Goal: Information Seeking & Learning: Find specific fact

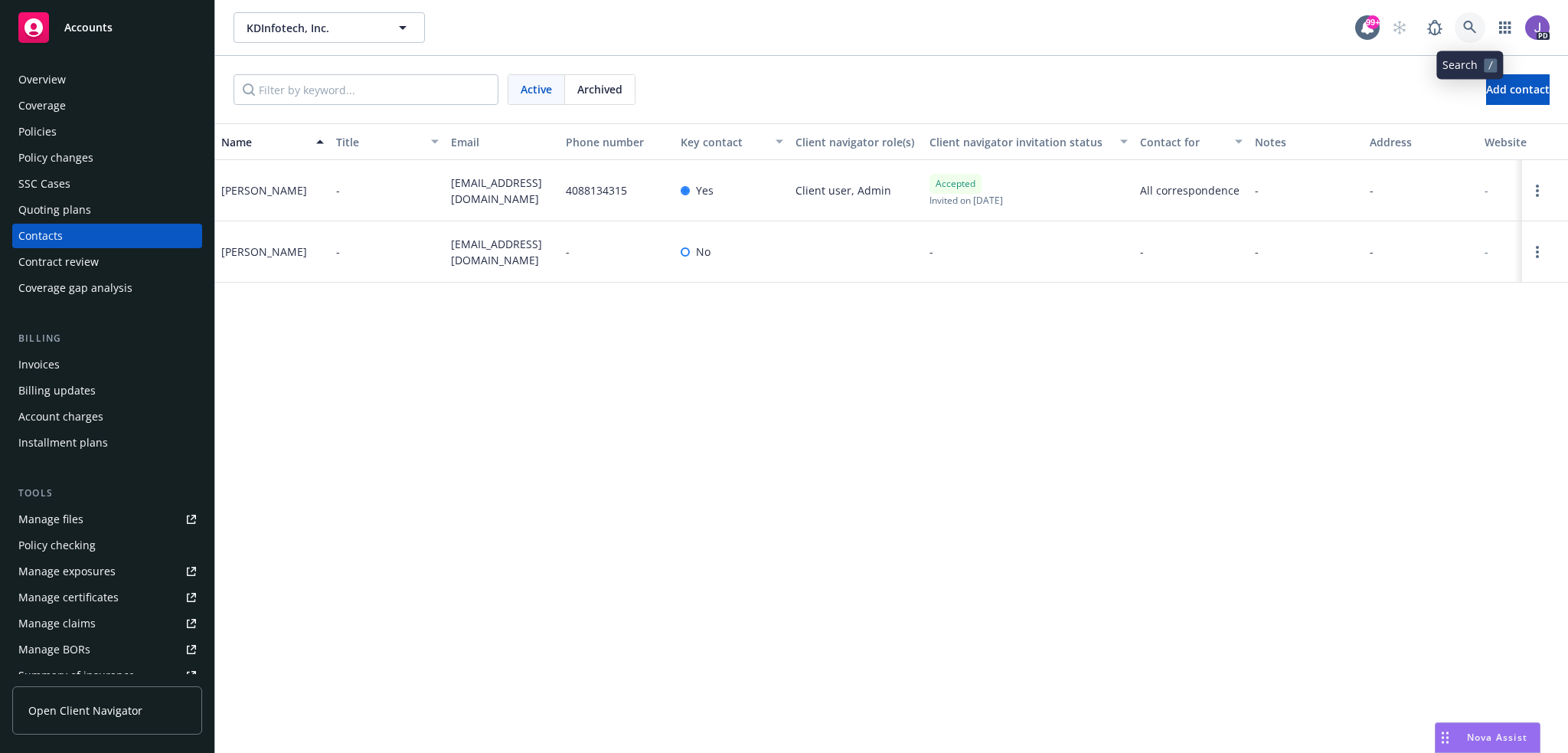
click at [1463, 28] on icon at bounding box center [1470, 27] width 14 height 14
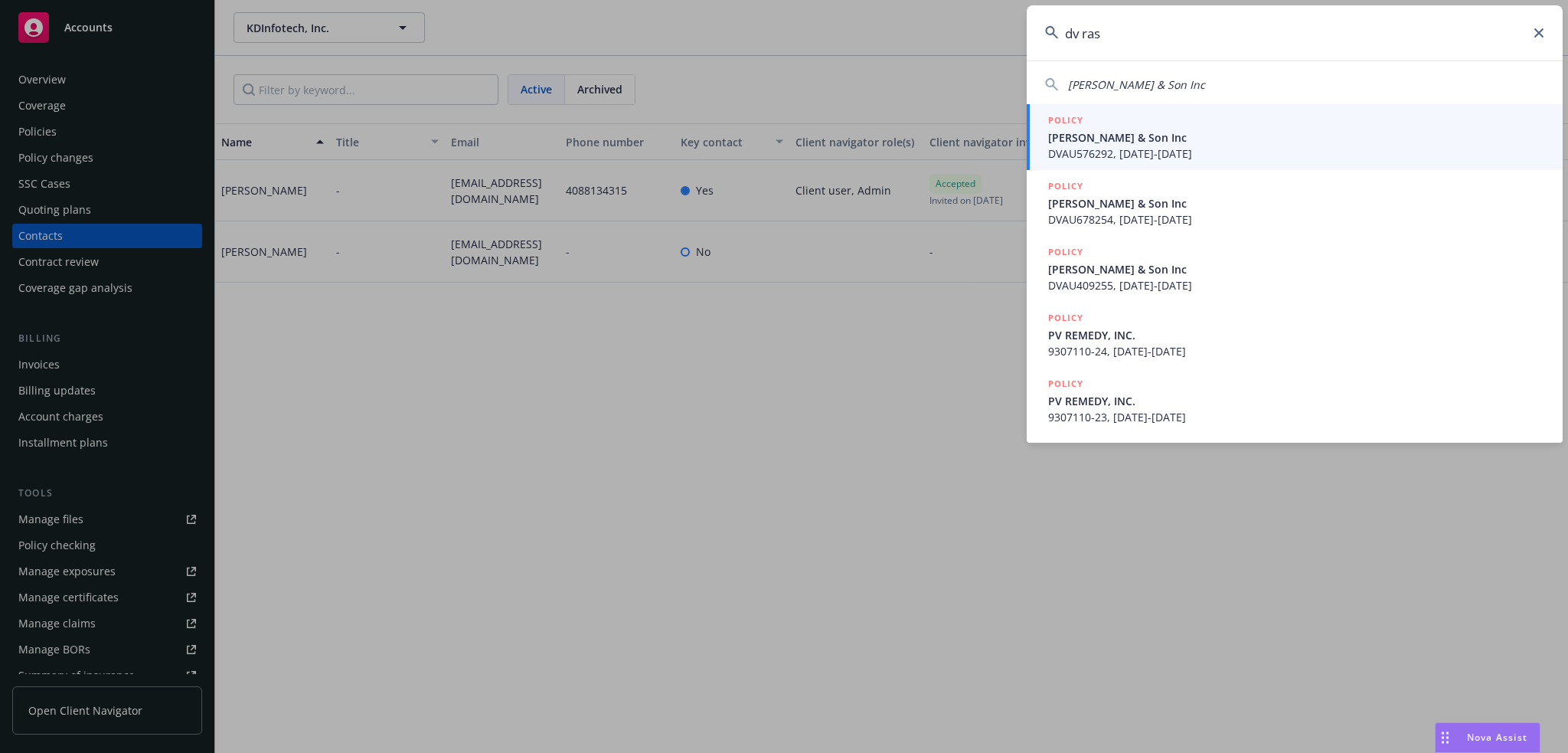
type input "dv rasm"
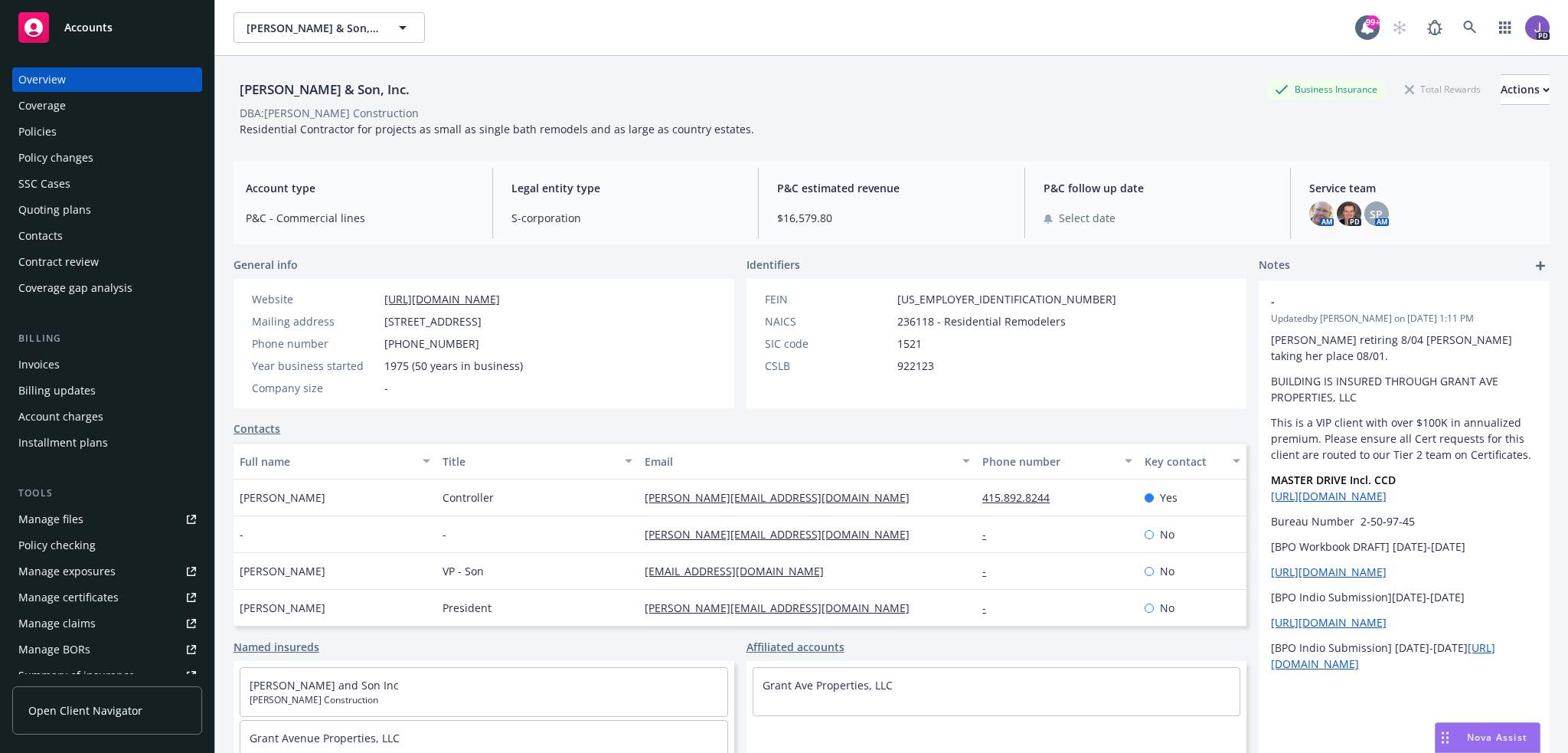
click at [552, 102] on div "[PERSON_NAME] & Son, Inc. Business Insurance Total Rewards Actions" at bounding box center [891, 90] width 1316 height 31
click at [541, 92] on div "[PERSON_NAME] & Son, Inc. Business Insurance Total Rewards Actions" at bounding box center [891, 90] width 1316 height 31
click at [619, 105] on div "DBA: [PERSON_NAME] Construction" at bounding box center [891, 113] width 1316 height 16
click at [828, 84] on div "[PERSON_NAME] & Son, Inc. Business Insurance Total Rewards Actions" at bounding box center [891, 90] width 1316 height 31
click at [1463, 29] on icon at bounding box center [1470, 27] width 14 height 14
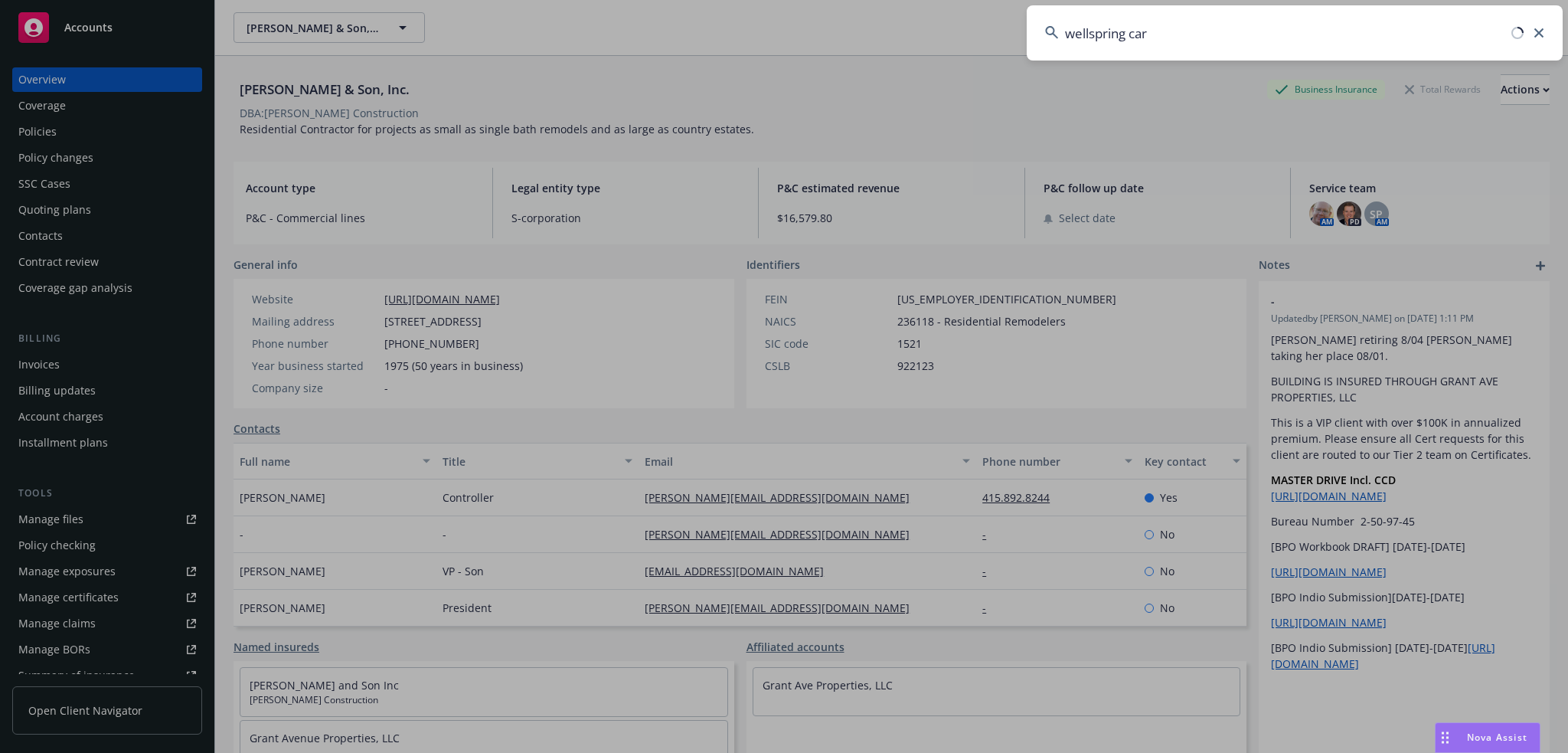
type input "wellspring care"
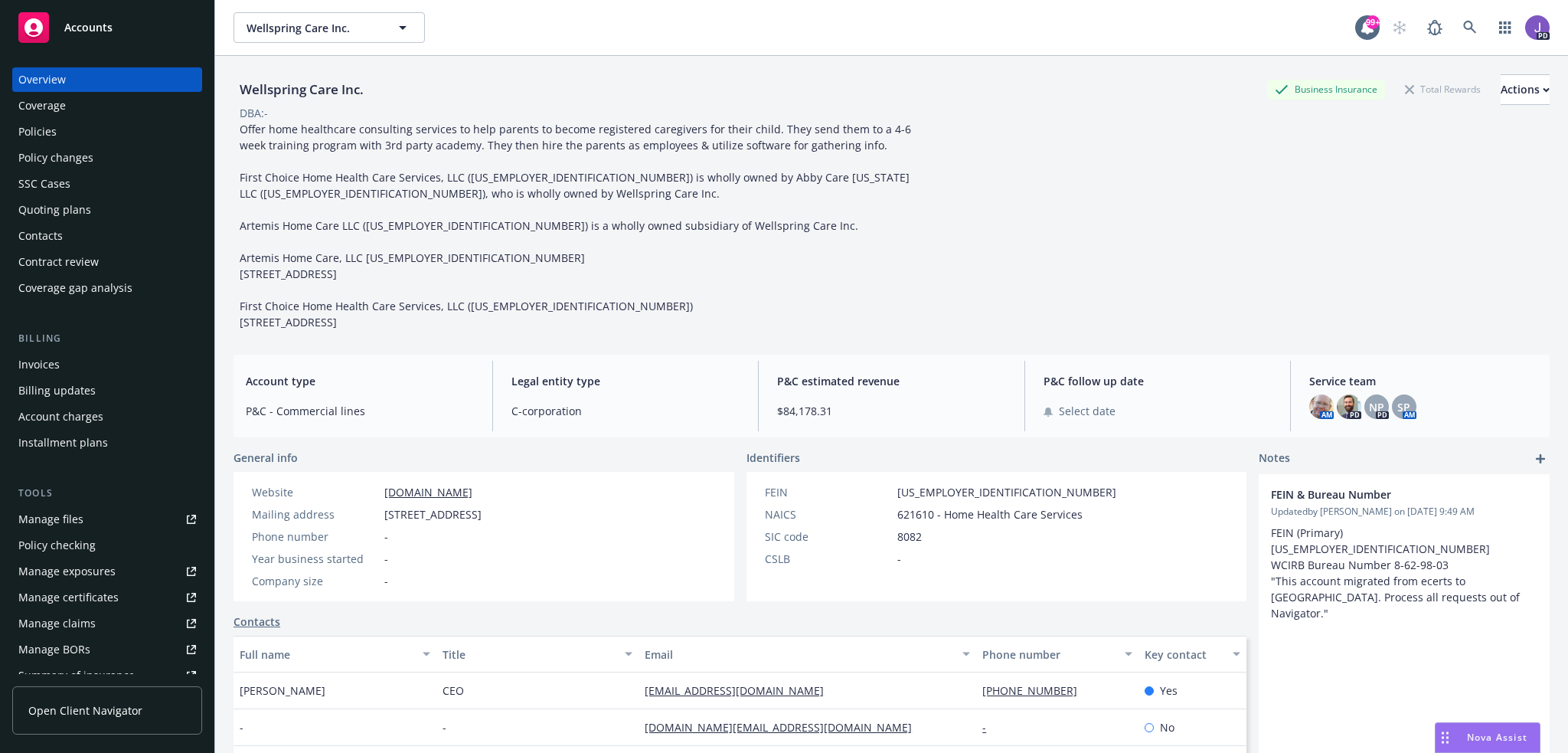
click at [80, 134] on div "Policies" at bounding box center [107, 132] width 177 height 24
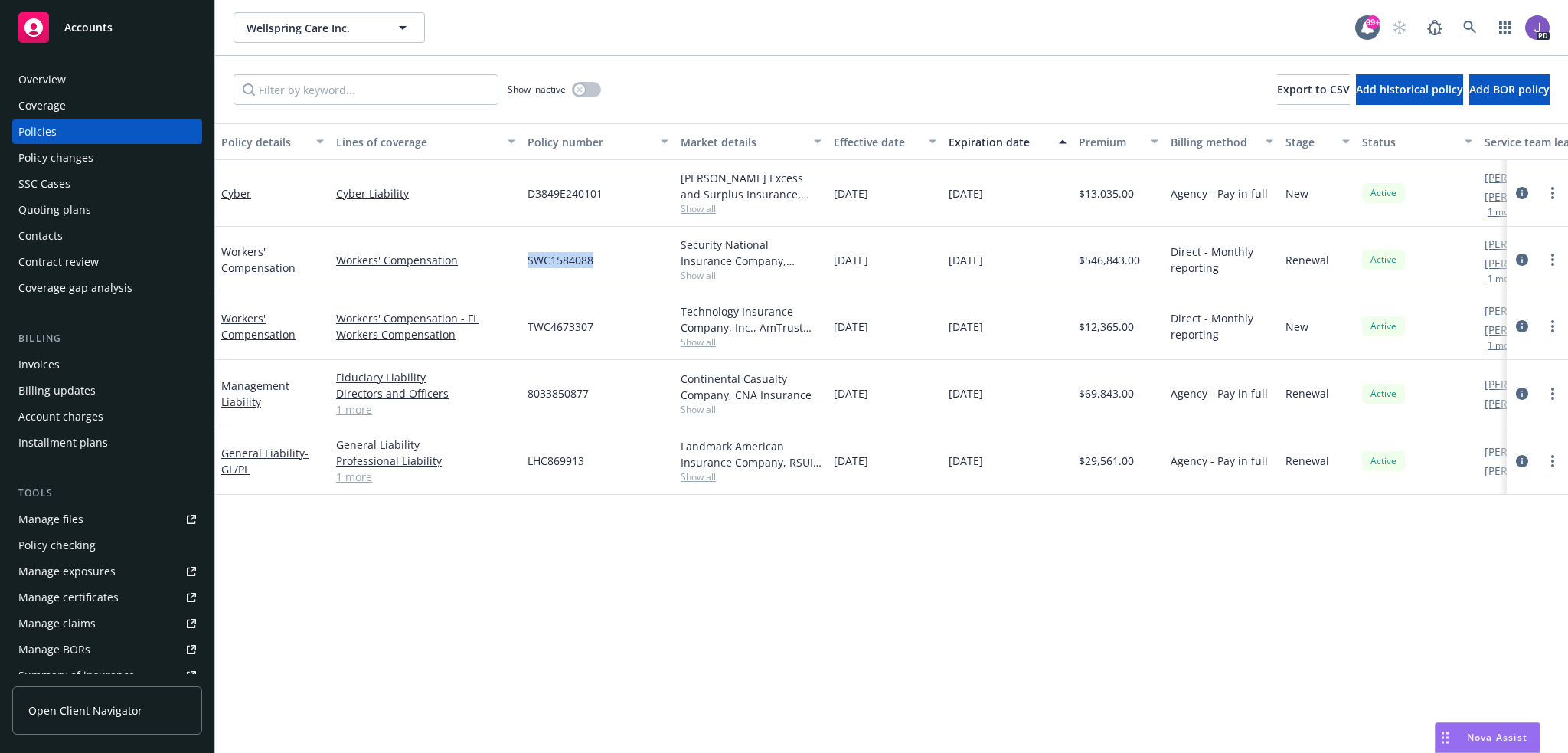
drag, startPoint x: 603, startPoint y: 260, endPoint x: 525, endPoint y: 265, distance: 78.2
click at [525, 265] on div "SWC1584088" at bounding box center [598, 260] width 153 height 67
copy span "SWC1584088"
click at [361, 409] on link "1 more" at bounding box center [426, 409] width 179 height 16
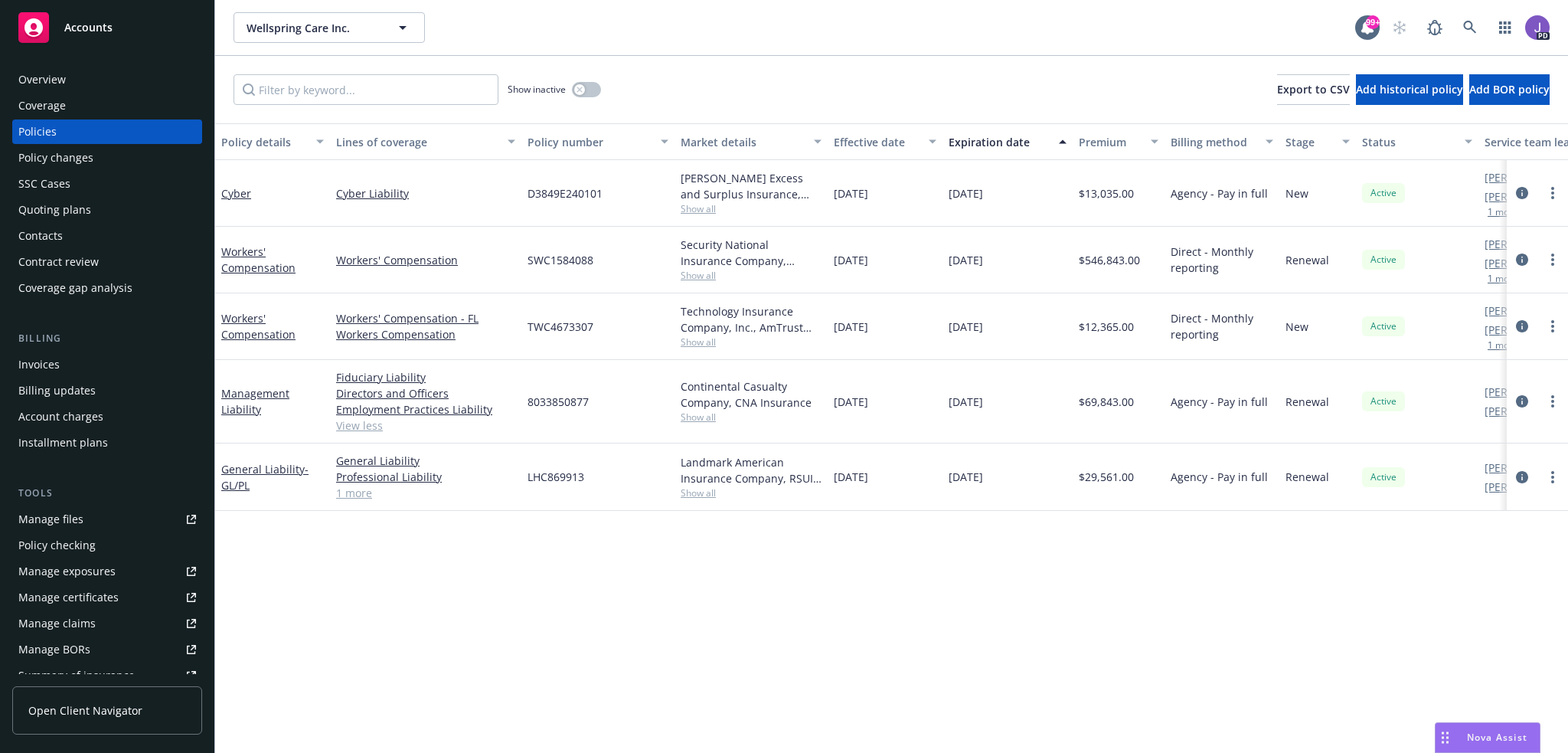
click at [539, 395] on span "8033850877" at bounding box center [558, 402] width 61 height 16
copy span "8033850877"
click at [565, 478] on span "LHC869913" at bounding box center [556, 477] width 56 height 16
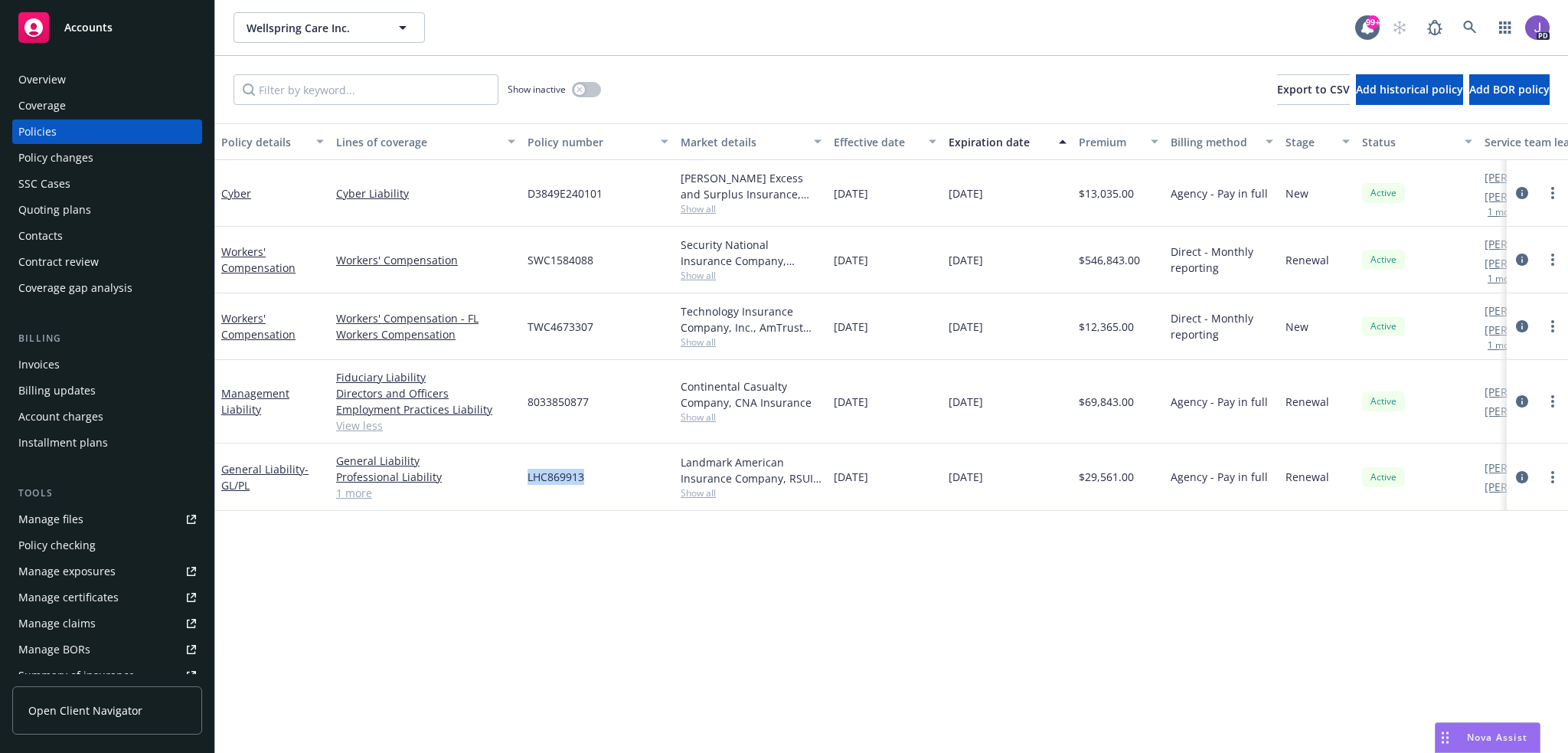
copy span "LHC869913"
click at [70, 73] on div "Overview" at bounding box center [107, 80] width 177 height 24
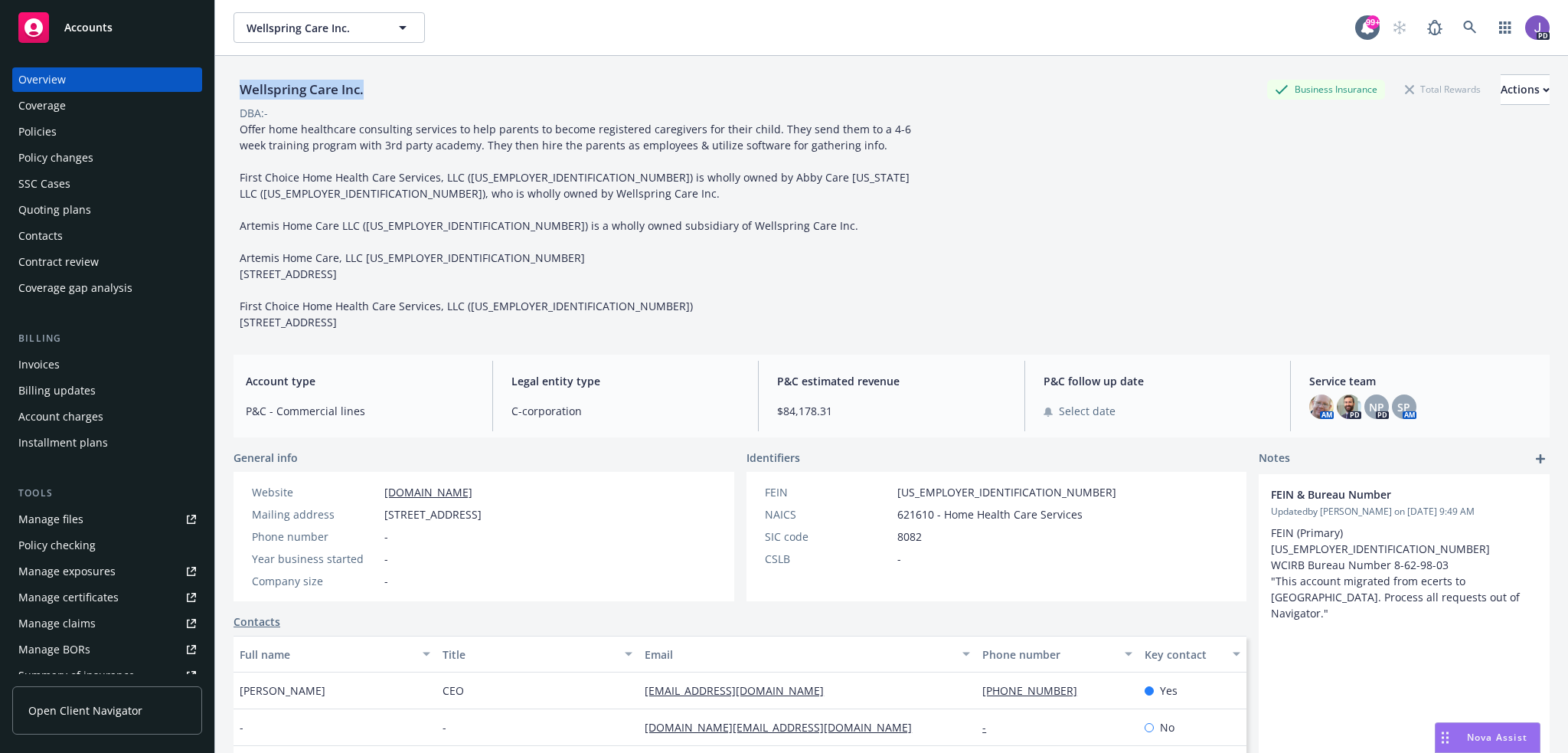
drag, startPoint x: 385, startPoint y: 88, endPoint x: 220, endPoint y: 85, distance: 165.0
click at [220, 85] on div "Wellspring Care Inc. Business Insurance Total Rewards Actions DBA: - Offer home…" at bounding box center [891, 432] width 1353 height 753
copy div "Wellspring Care Inc."
click at [782, 245] on div "Offer home healthcare consulting services to help parents to become registered …" at bounding box center [578, 225] width 689 height 209
click at [1463, 26] on icon at bounding box center [1470, 27] width 13 height 13
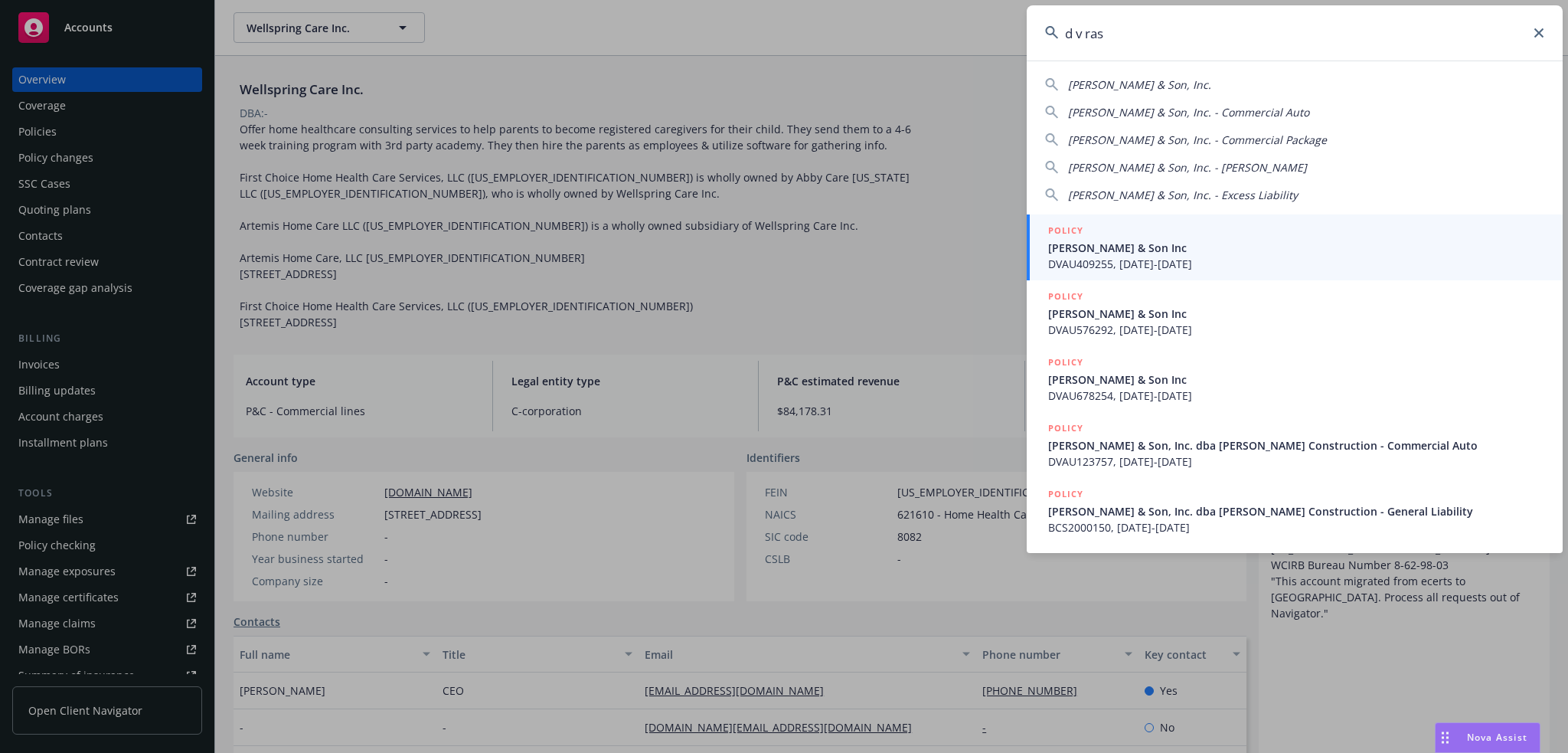
type input "d v ras"
click at [1178, 253] on span "[PERSON_NAME] & Son Inc" at bounding box center [1295, 248] width 496 height 16
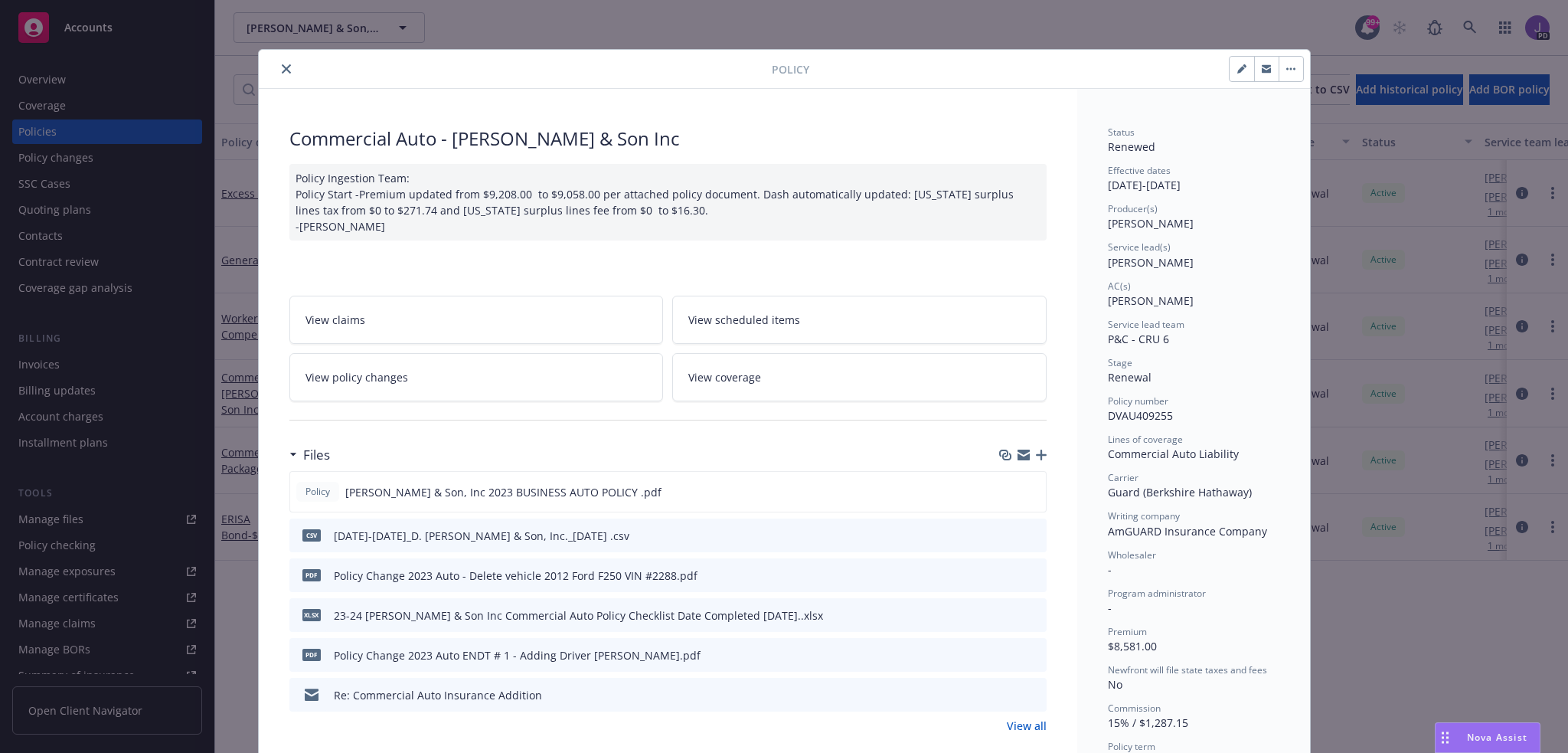
click at [281, 69] on icon "close" at bounding box center [286, 69] width 9 height 9
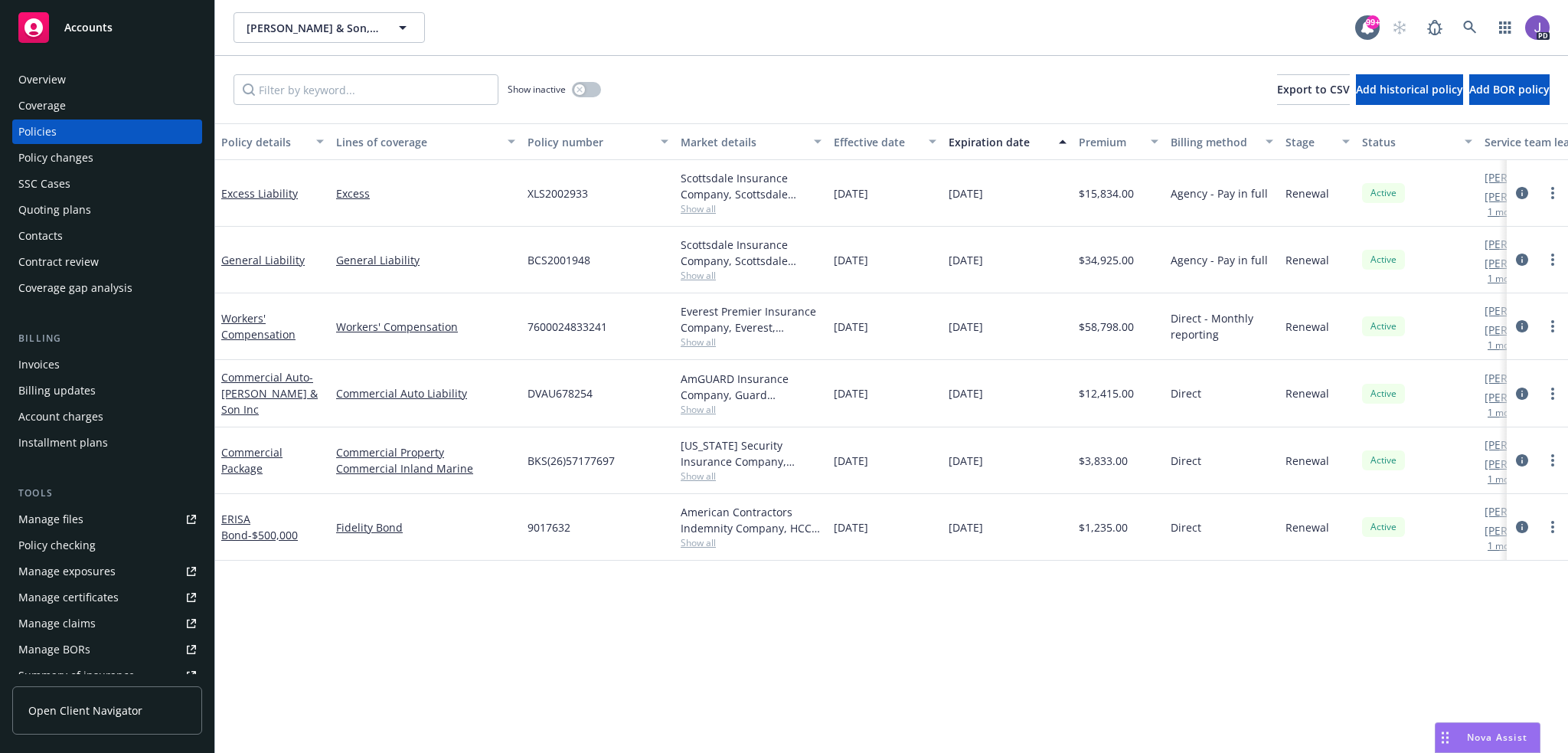
click at [570, 328] on span "7600024833241" at bounding box center [567, 327] width 80 height 16
copy span "7600024833241"
click at [579, 324] on span "7600024833241" at bounding box center [567, 327] width 80 height 16
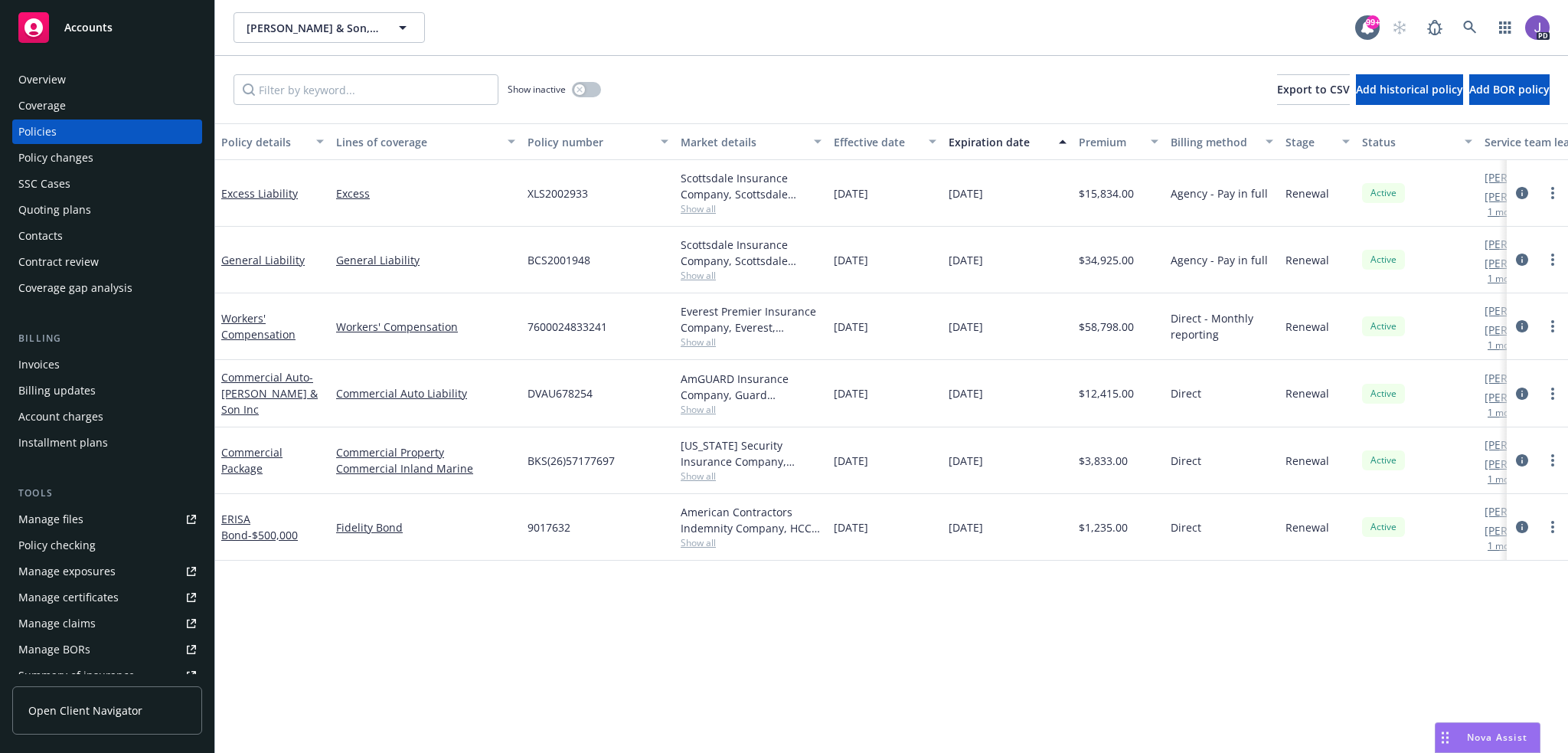
click at [681, 82] on div "Show inactive Export to CSV Add historical policy Add BOR policy" at bounding box center [891, 90] width 1353 height 68
click at [715, 648] on div "Policy details Lines of coverage Policy number Market details Effective date Ex…" at bounding box center [891, 438] width 1353 height 630
drag, startPoint x: 951, startPoint y: 331, endPoint x: 1013, endPoint y: 329, distance: 62.0
click at [1013, 329] on div "[DATE]" at bounding box center [1007, 327] width 130 height 67
click at [1474, 25] on icon at bounding box center [1470, 27] width 14 height 14
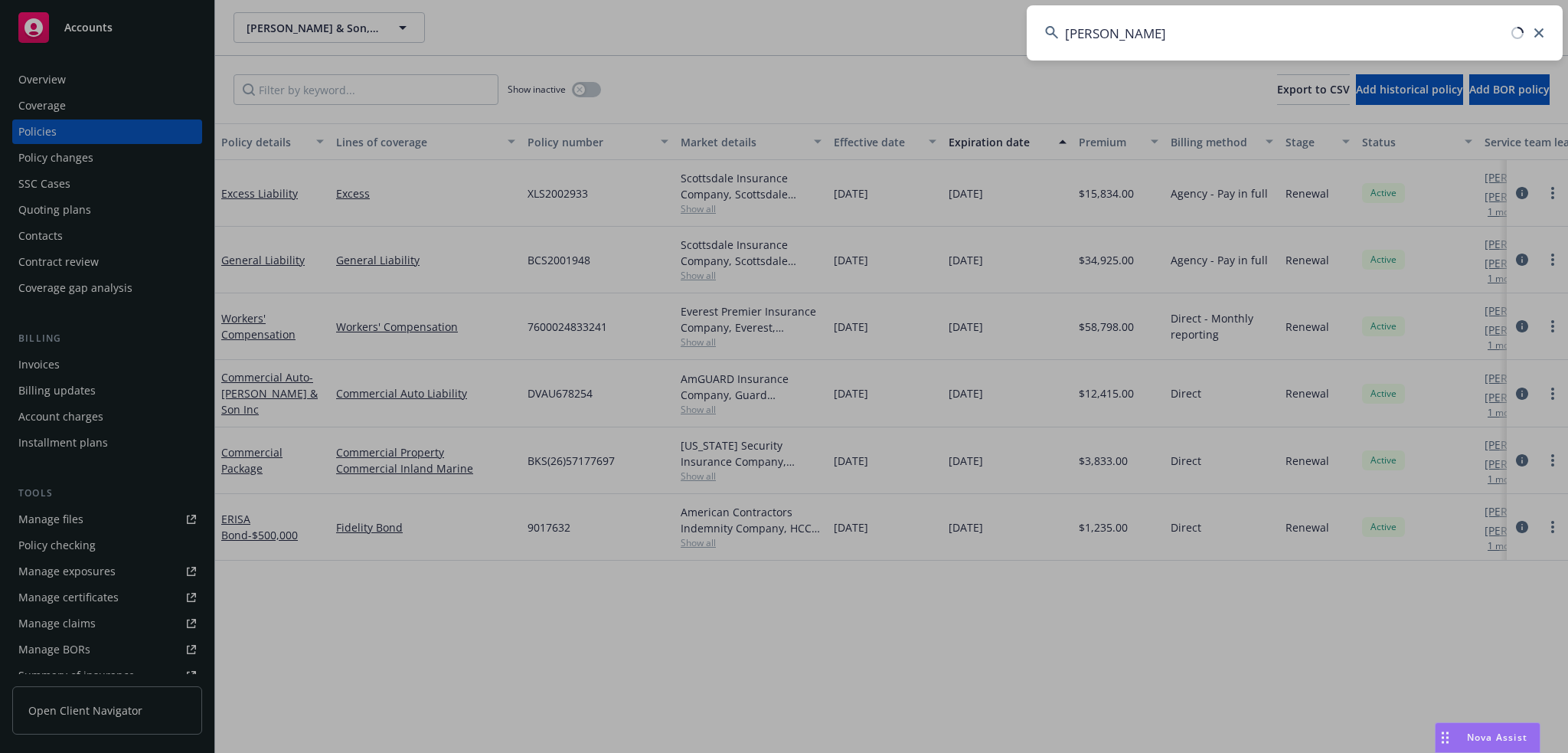
type input "[PERSON_NAME]"
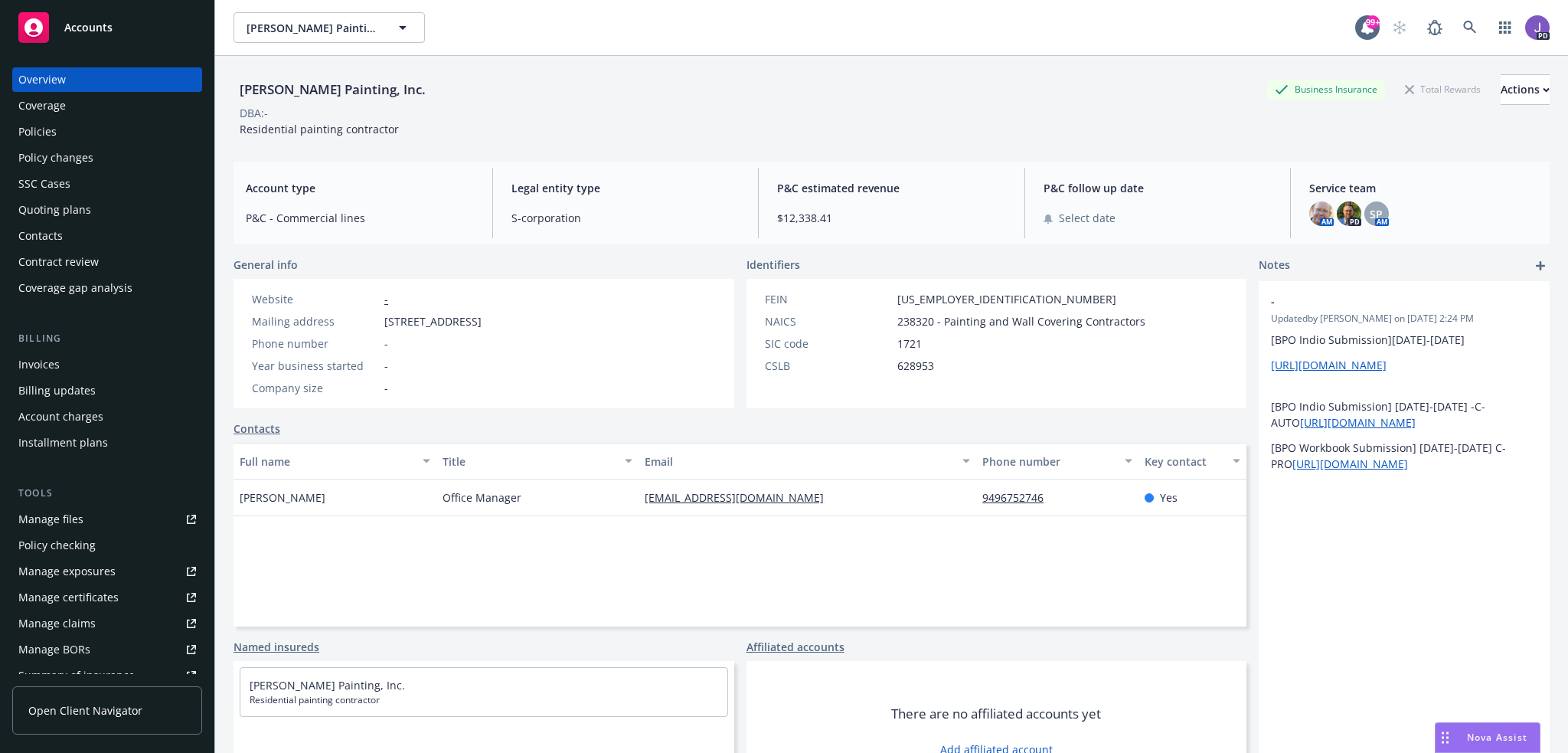
click at [67, 131] on div "Policies" at bounding box center [107, 132] width 177 height 24
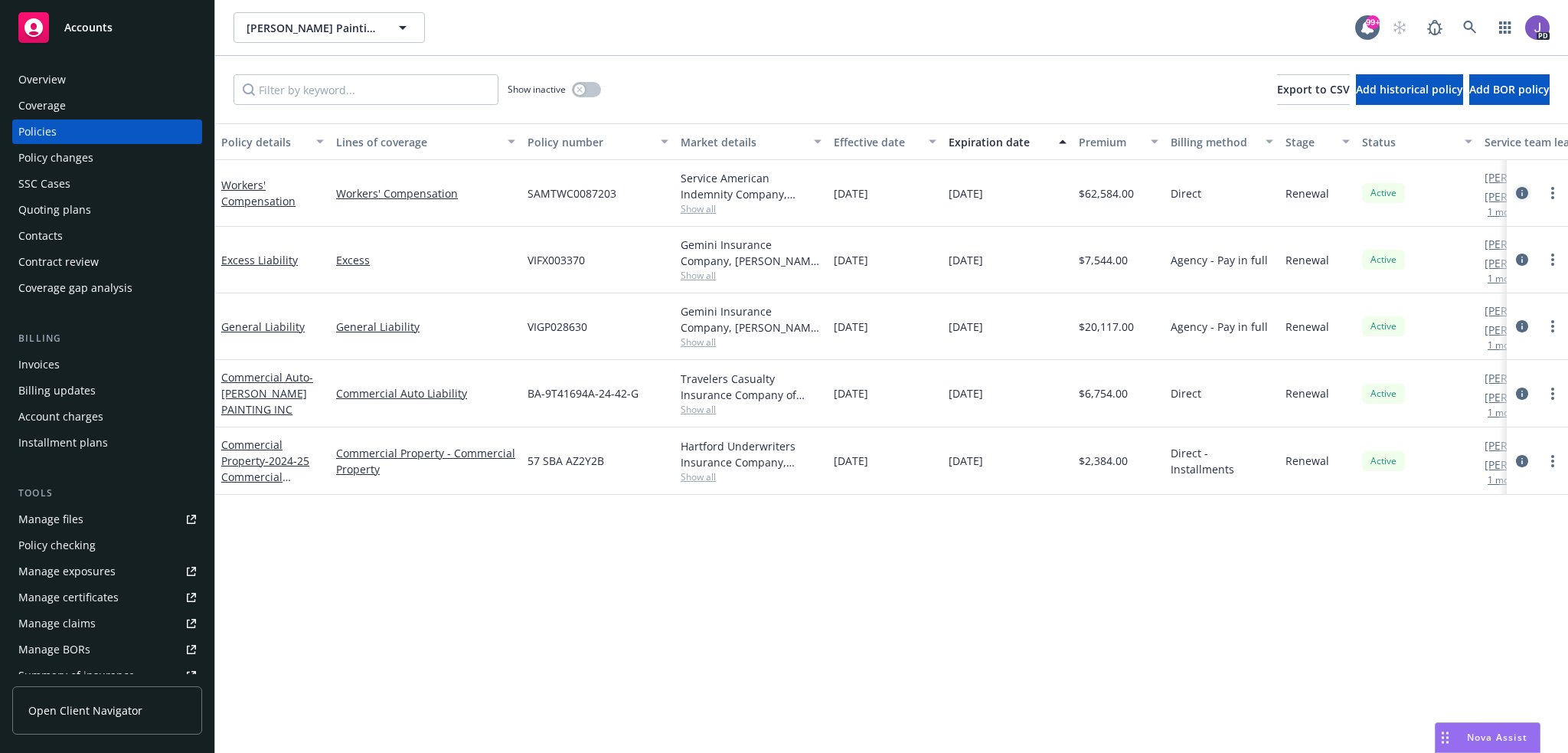
click at [1521, 191] on icon "circleInformation" at bounding box center [1521, 193] width 12 height 12
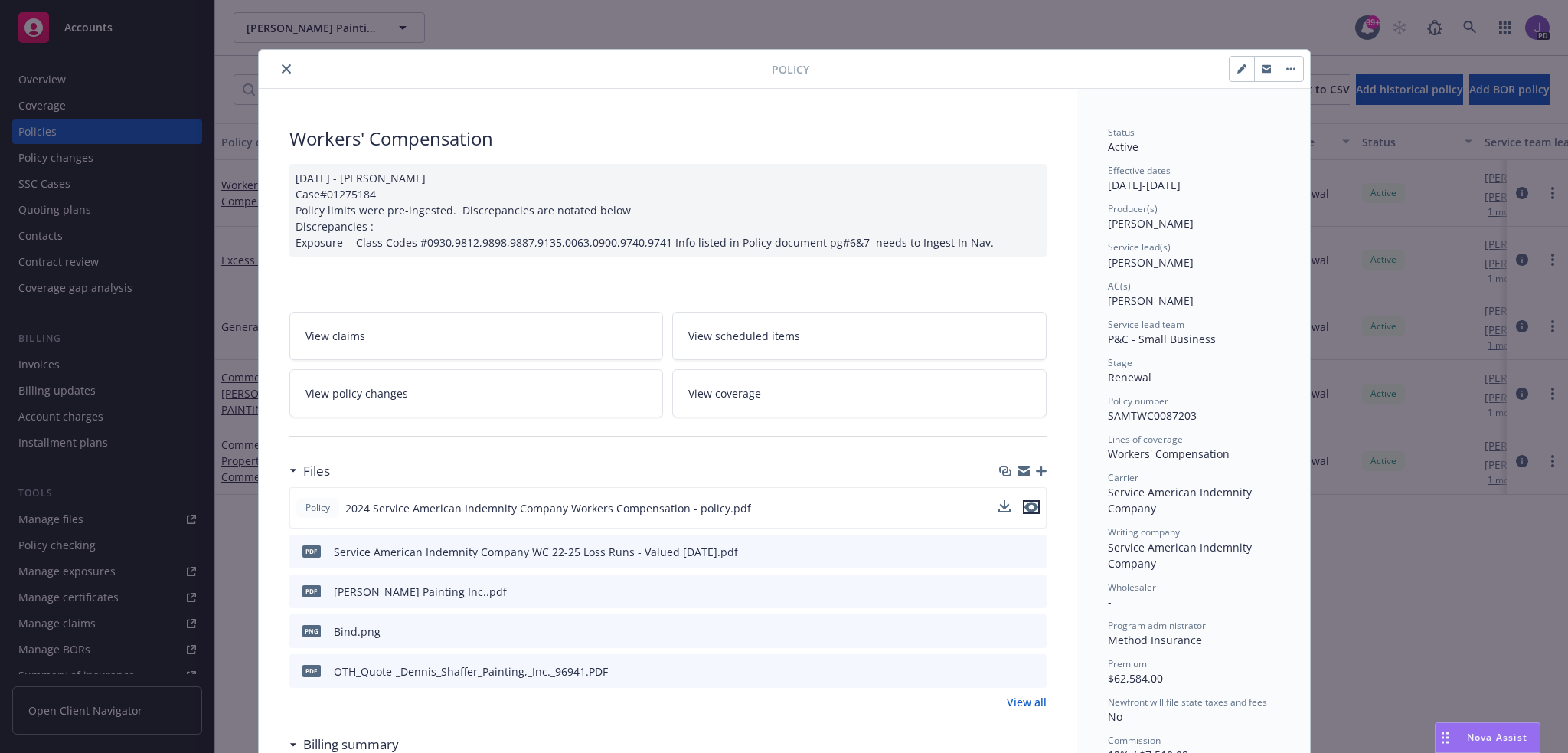
click at [1026, 509] on icon "preview file" at bounding box center [1031, 507] width 14 height 10
click at [277, 69] on button "close" at bounding box center [286, 69] width 19 height 19
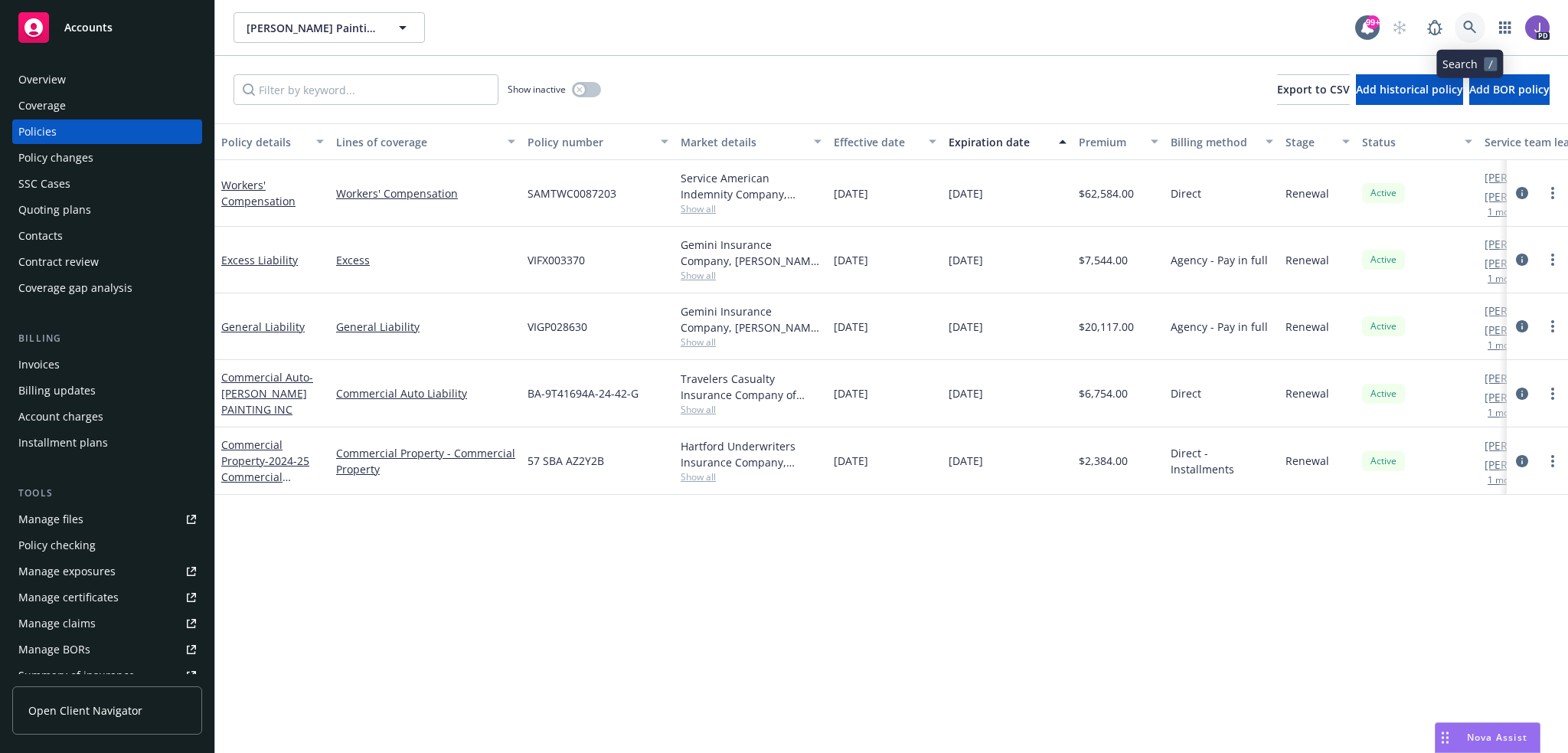
click at [1462, 23] on link at bounding box center [1470, 27] width 31 height 31
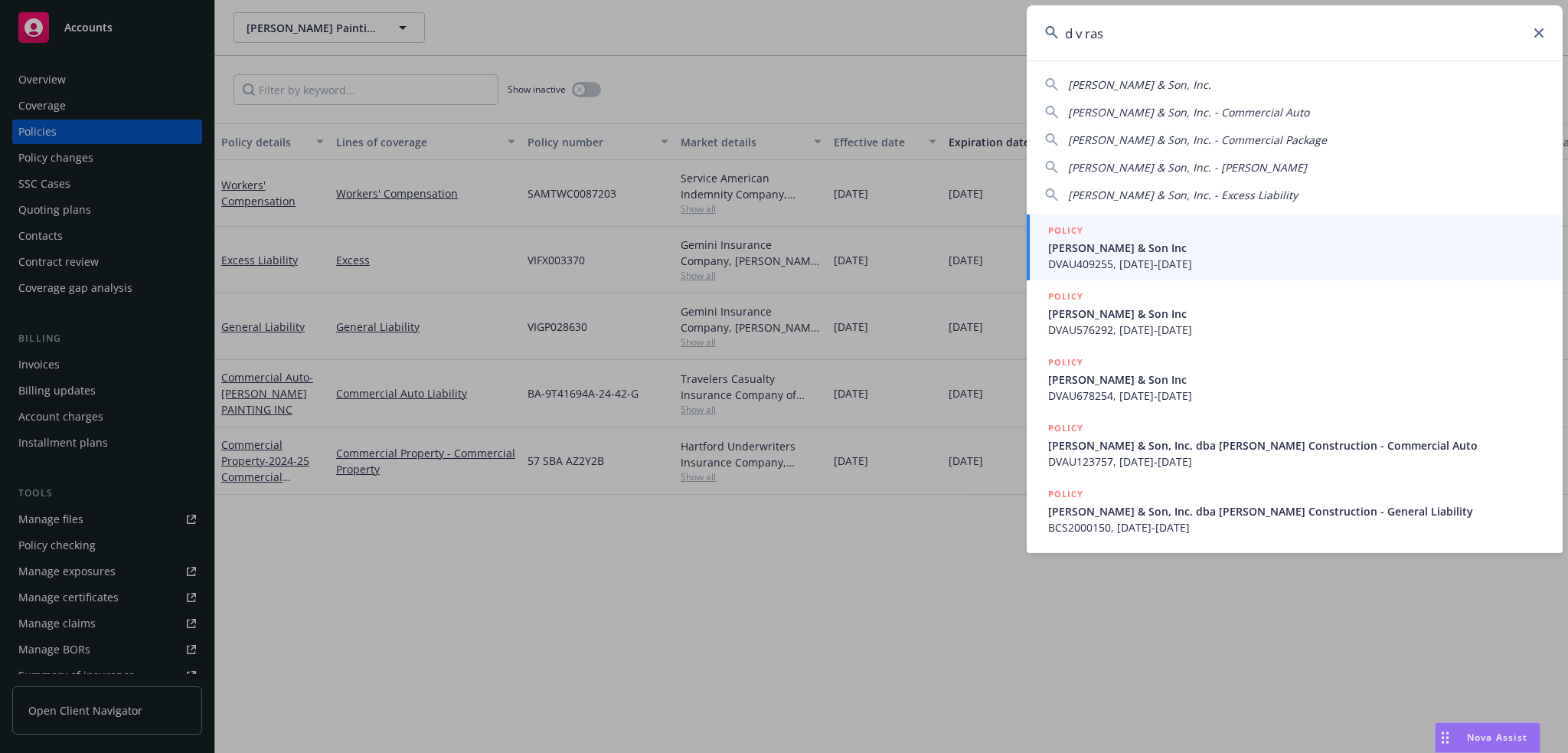
type input "d v ras"
click at [1187, 260] on span "DVAU409255, [DATE]-[DATE]" at bounding box center [1295, 264] width 496 height 16
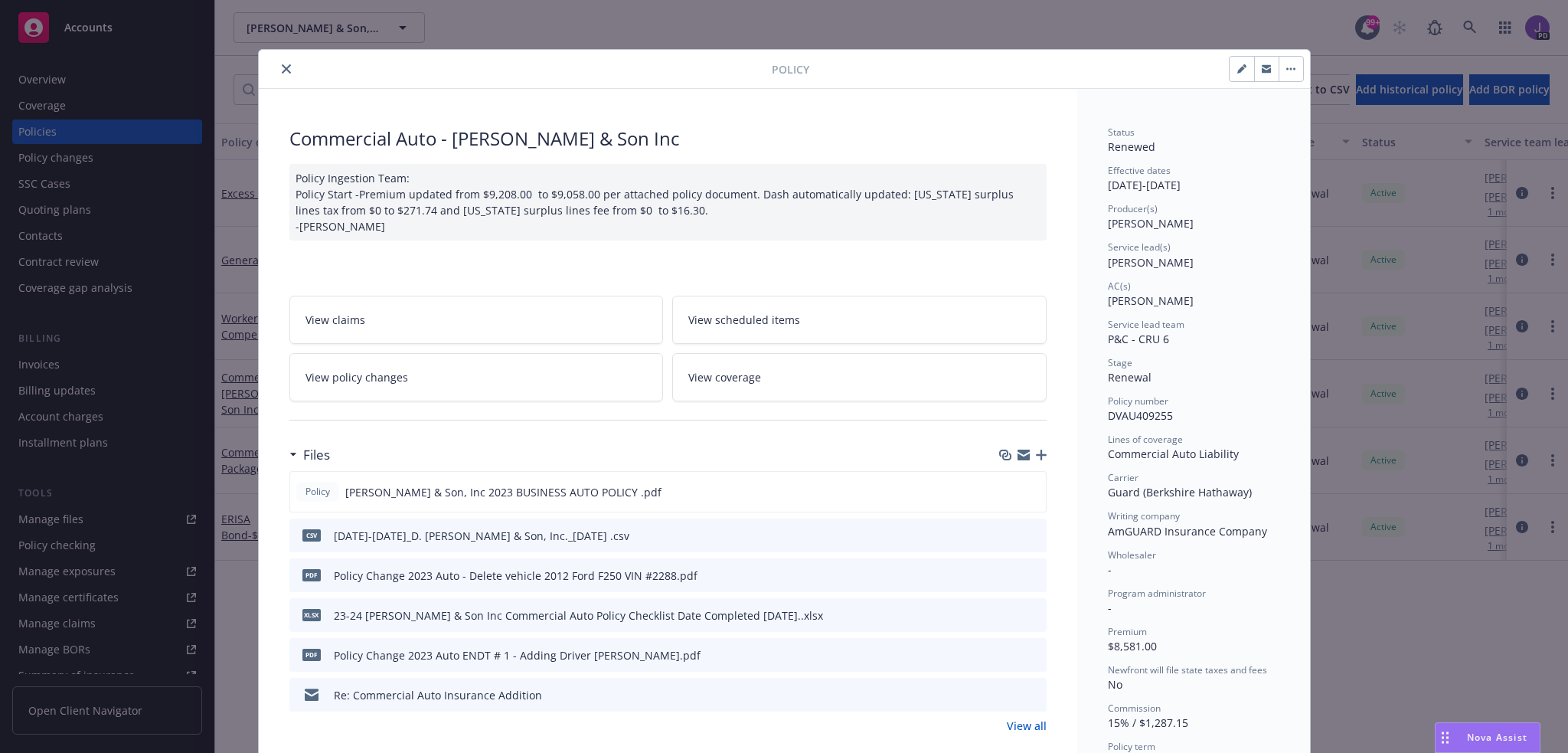
click at [281, 63] on button "close" at bounding box center [286, 69] width 19 height 19
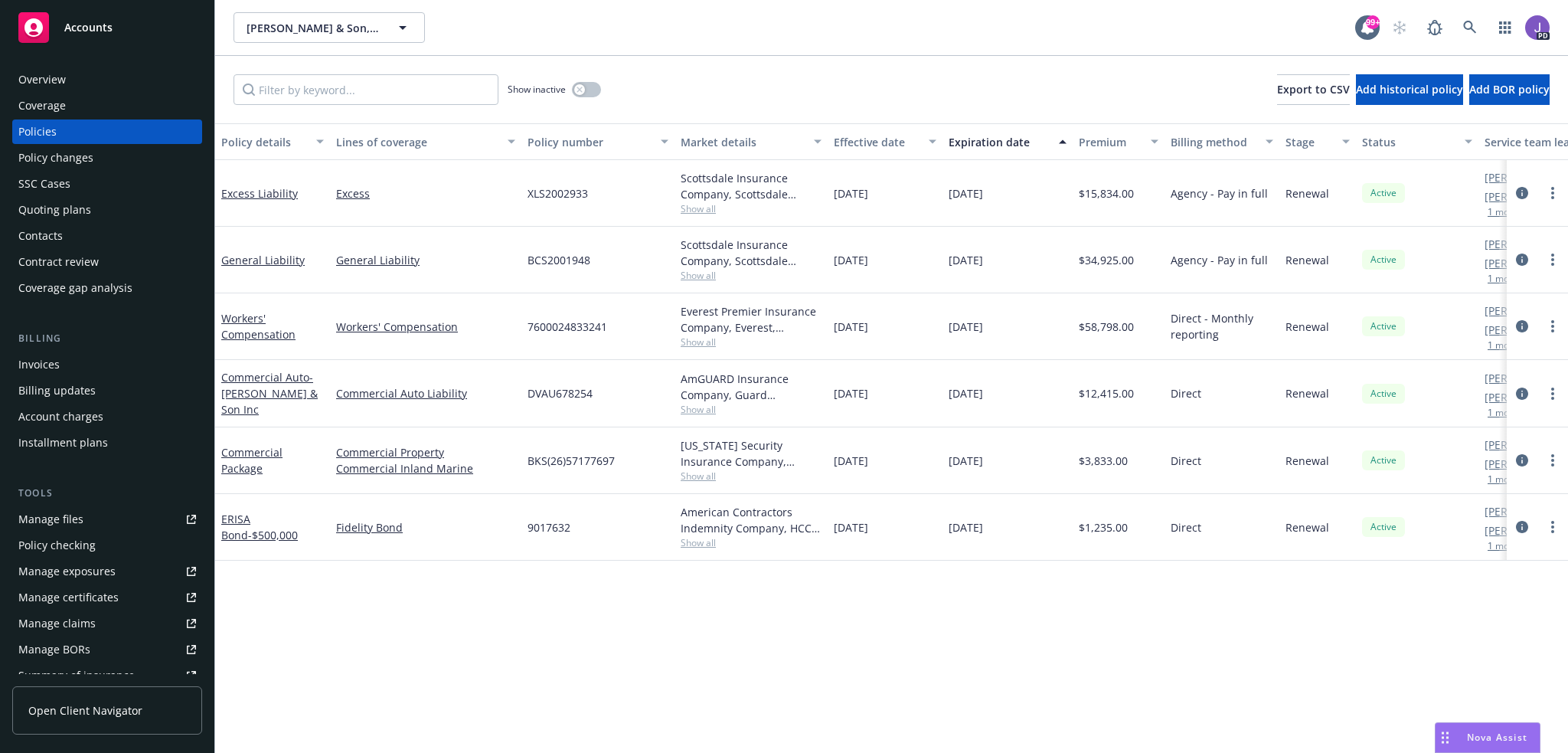
click at [711, 337] on span "Show all" at bounding box center [751, 342] width 141 height 13
click at [550, 328] on span "7600024833241" at bounding box center [567, 327] width 80 height 16
copy span "7600024833241"
click at [643, 663] on div "Policy details Lines of coverage Policy number Market details Effective date Ex…" at bounding box center [891, 438] width 1353 height 630
